Goal: Task Accomplishment & Management: Manage account settings

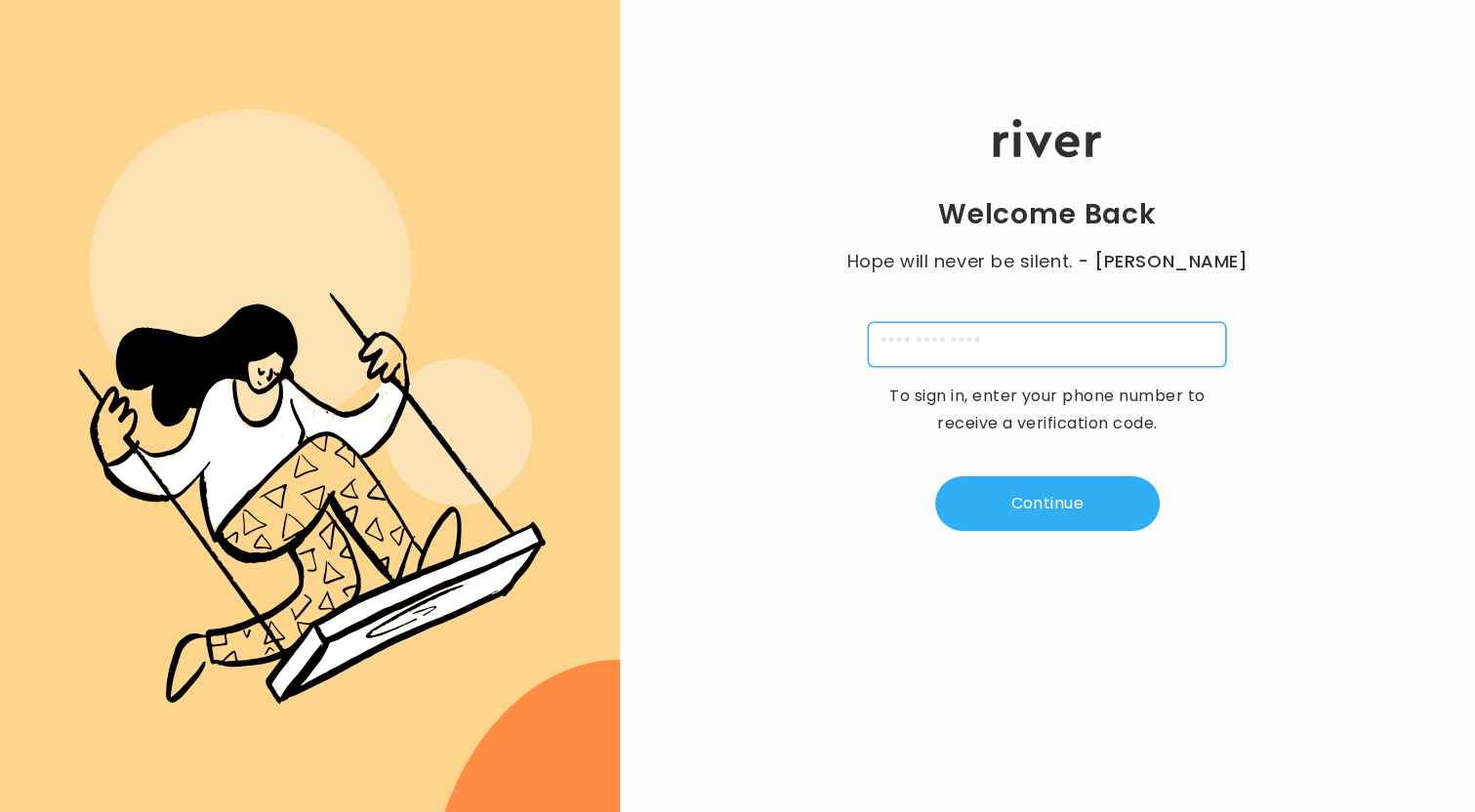
click at [1105, 340] on input "tel" at bounding box center [1047, 344] width 358 height 45
type input "**********"
type input "*"
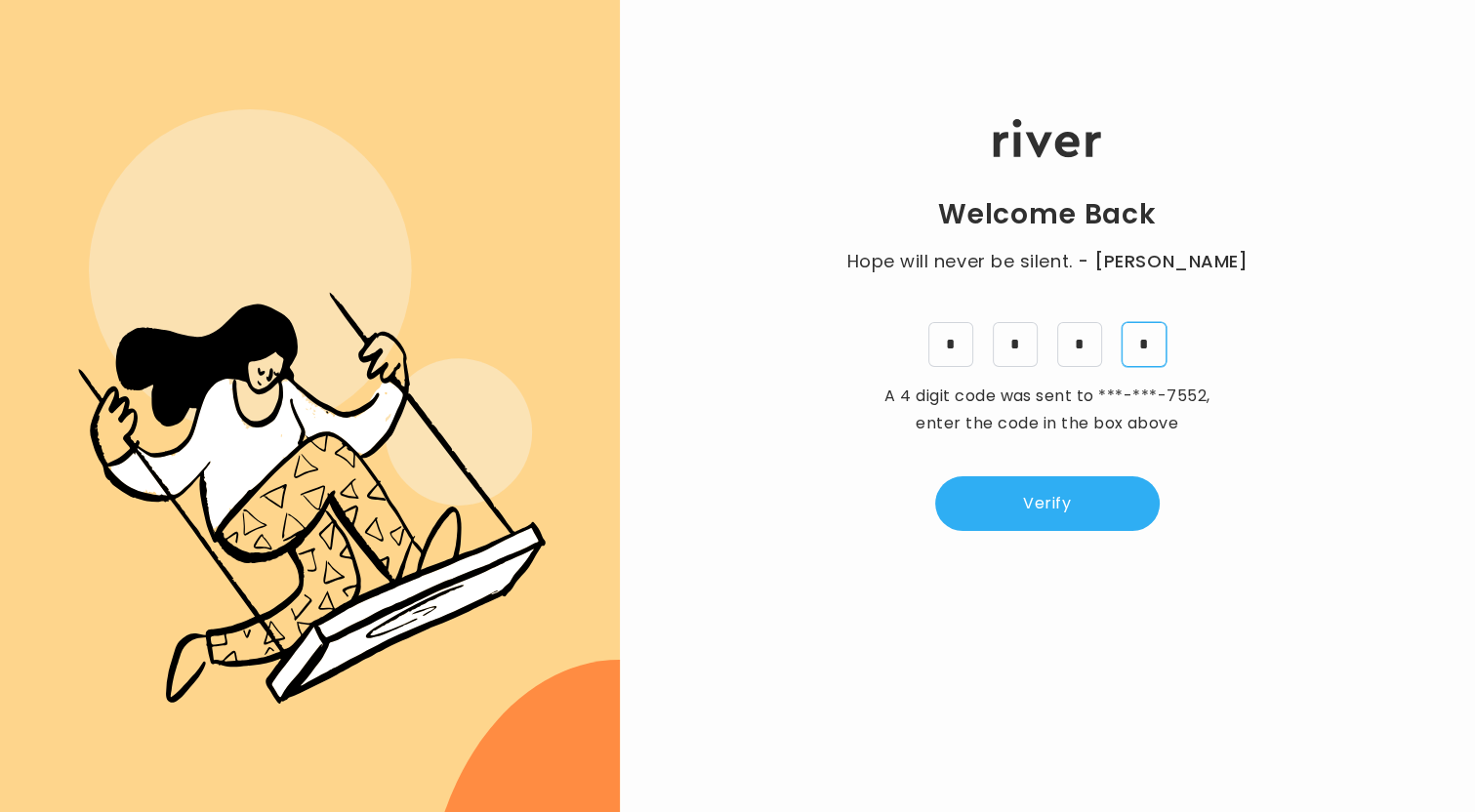
type input "*"
click at [990, 491] on button "Verify" at bounding box center [1047, 503] width 225 height 54
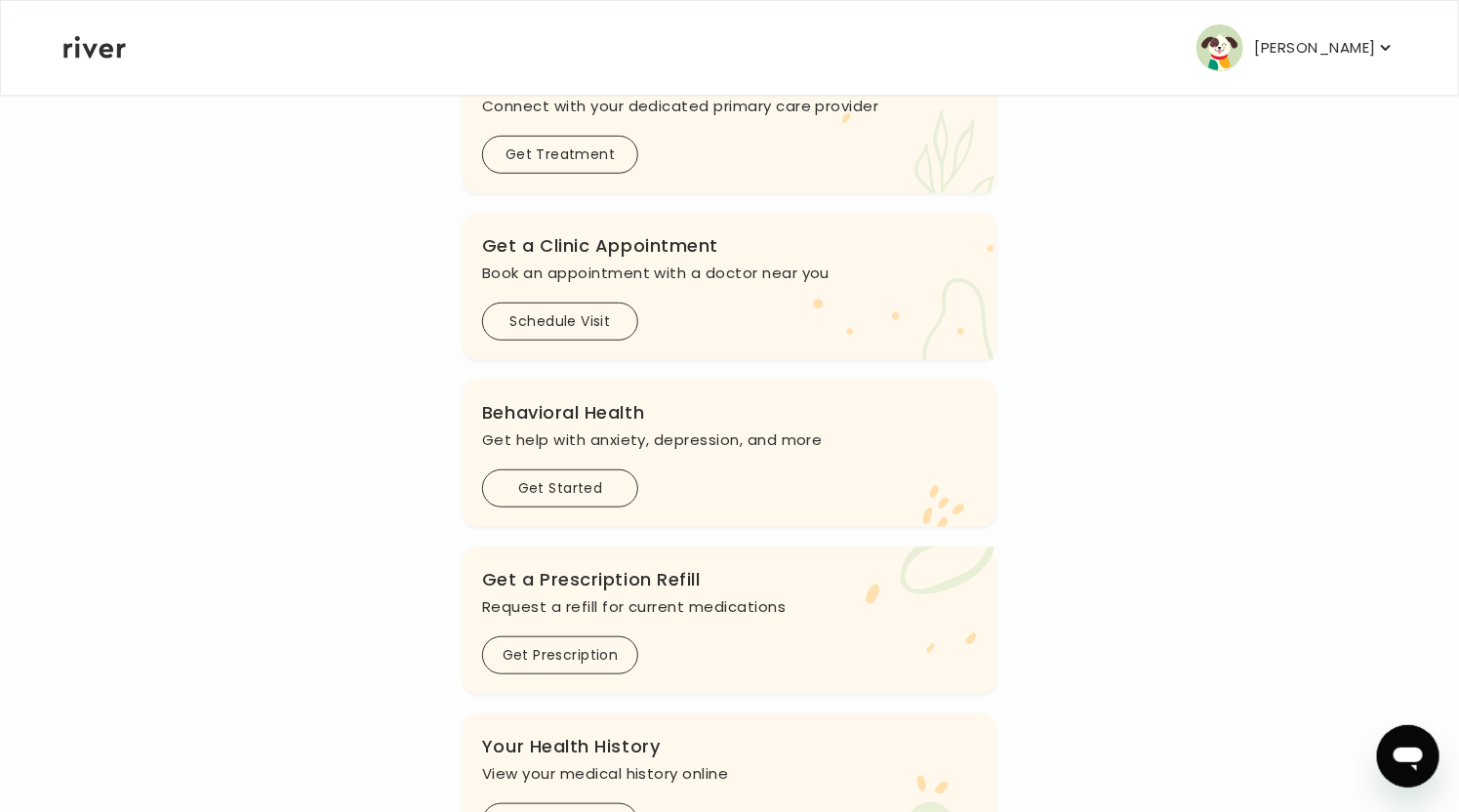
scroll to position [393, 0]
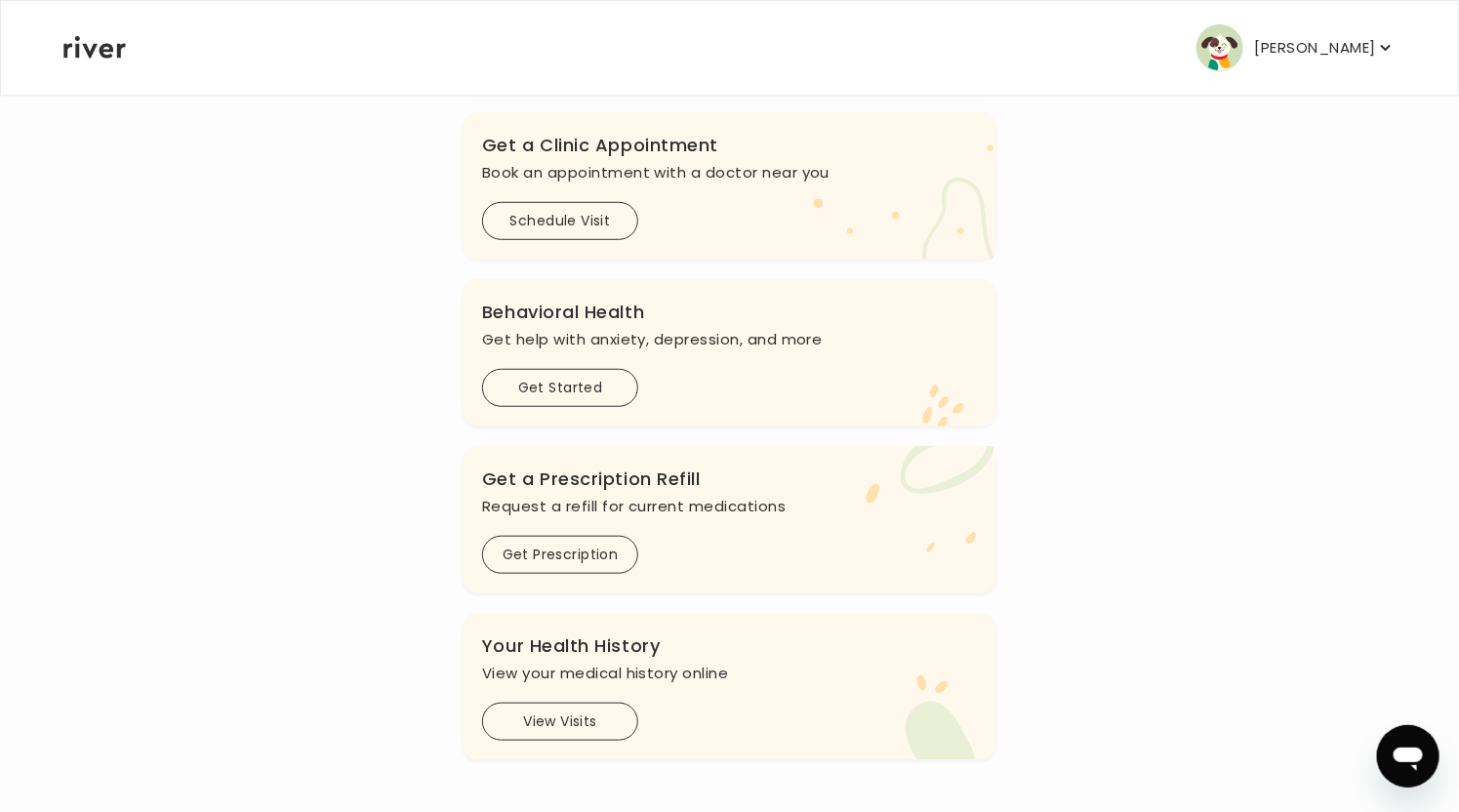
click at [1278, 58] on p "[PERSON_NAME]" at bounding box center [1316, 48] width 121 height 28
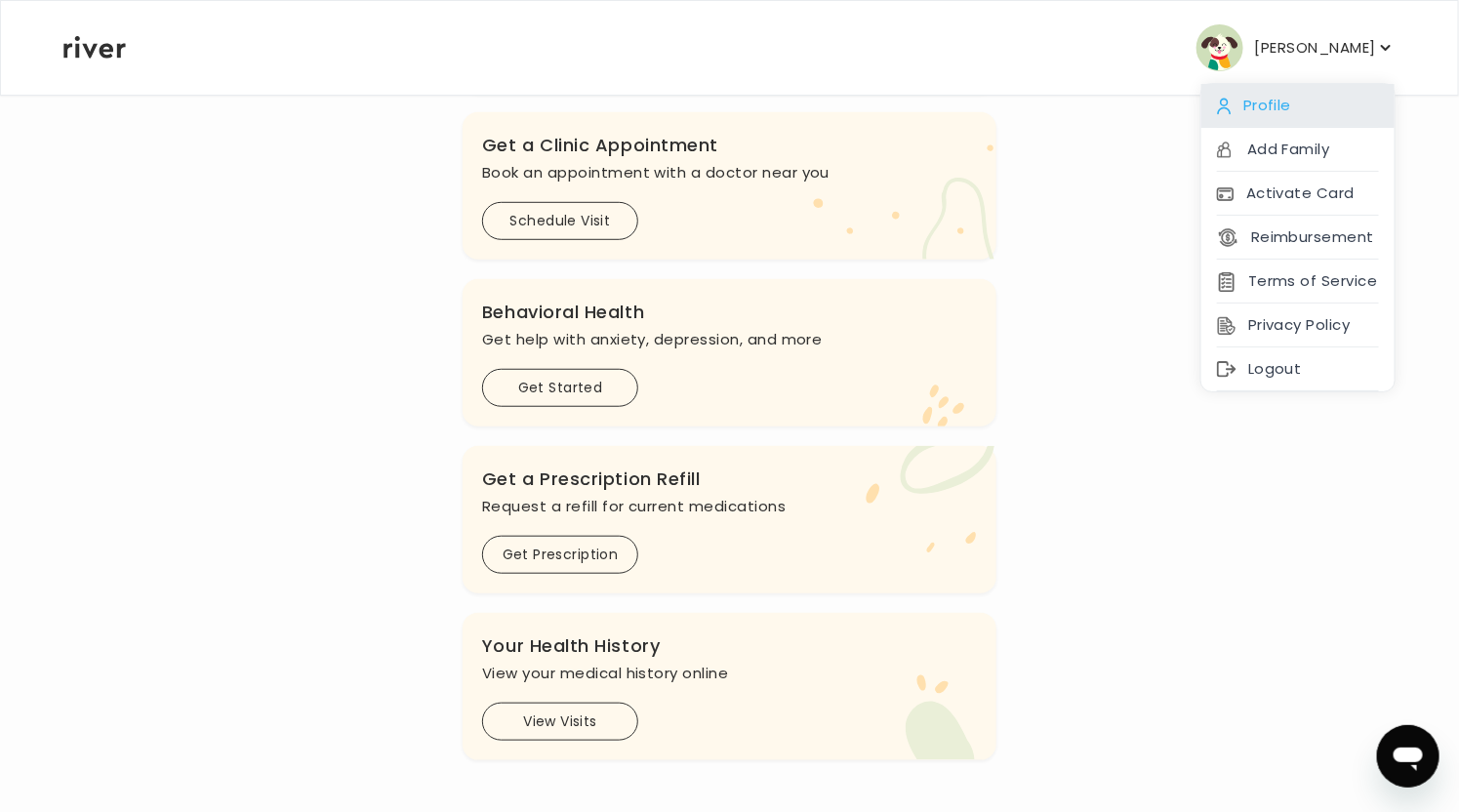
click at [1260, 96] on div "Profile" at bounding box center [1298, 106] width 193 height 44
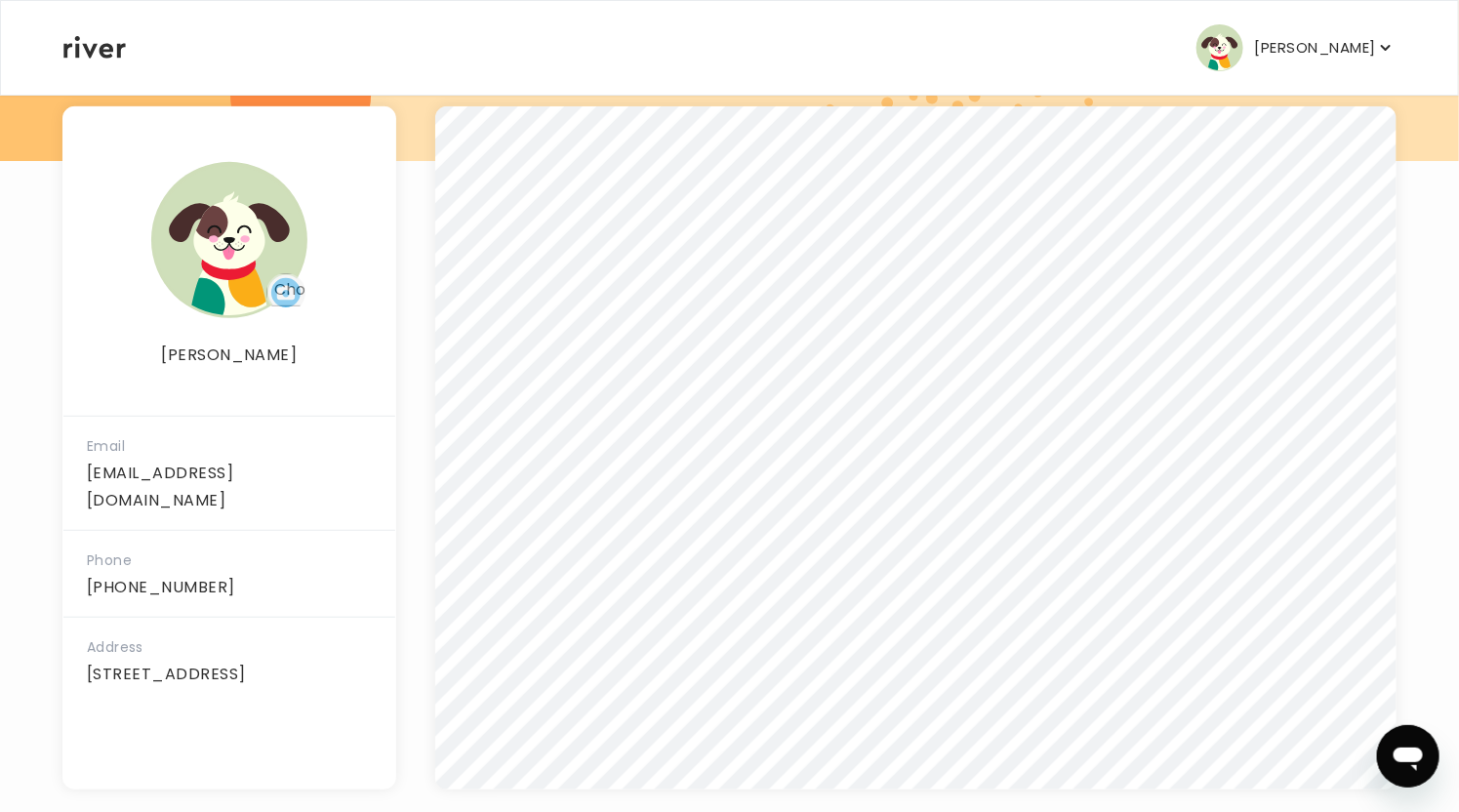
scroll to position [306, 0]
